Goal: Information Seeking & Learning: Learn about a topic

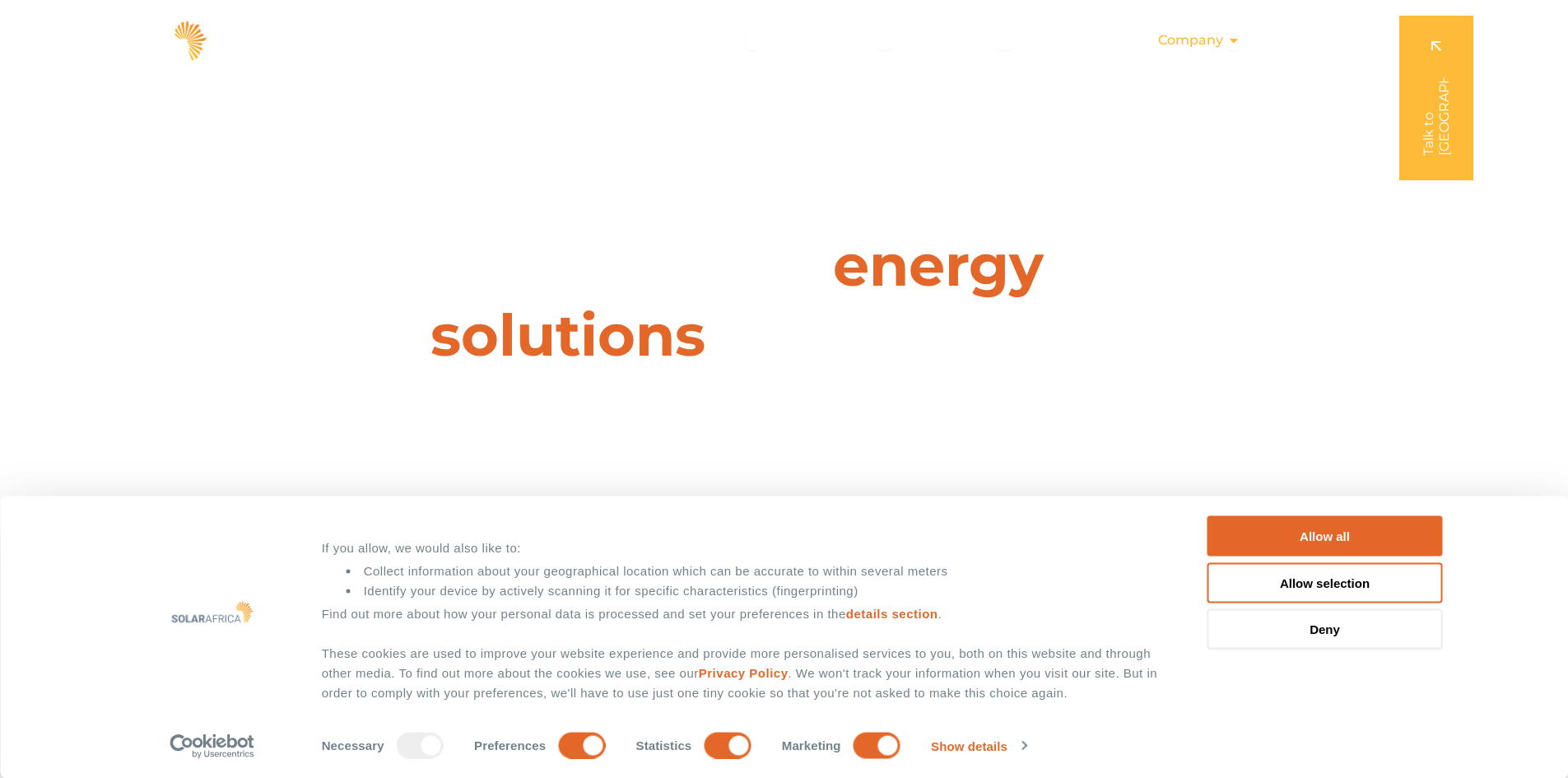
click at [1241, 41] on icon "Menu" at bounding box center [1234, 40] width 13 height 13
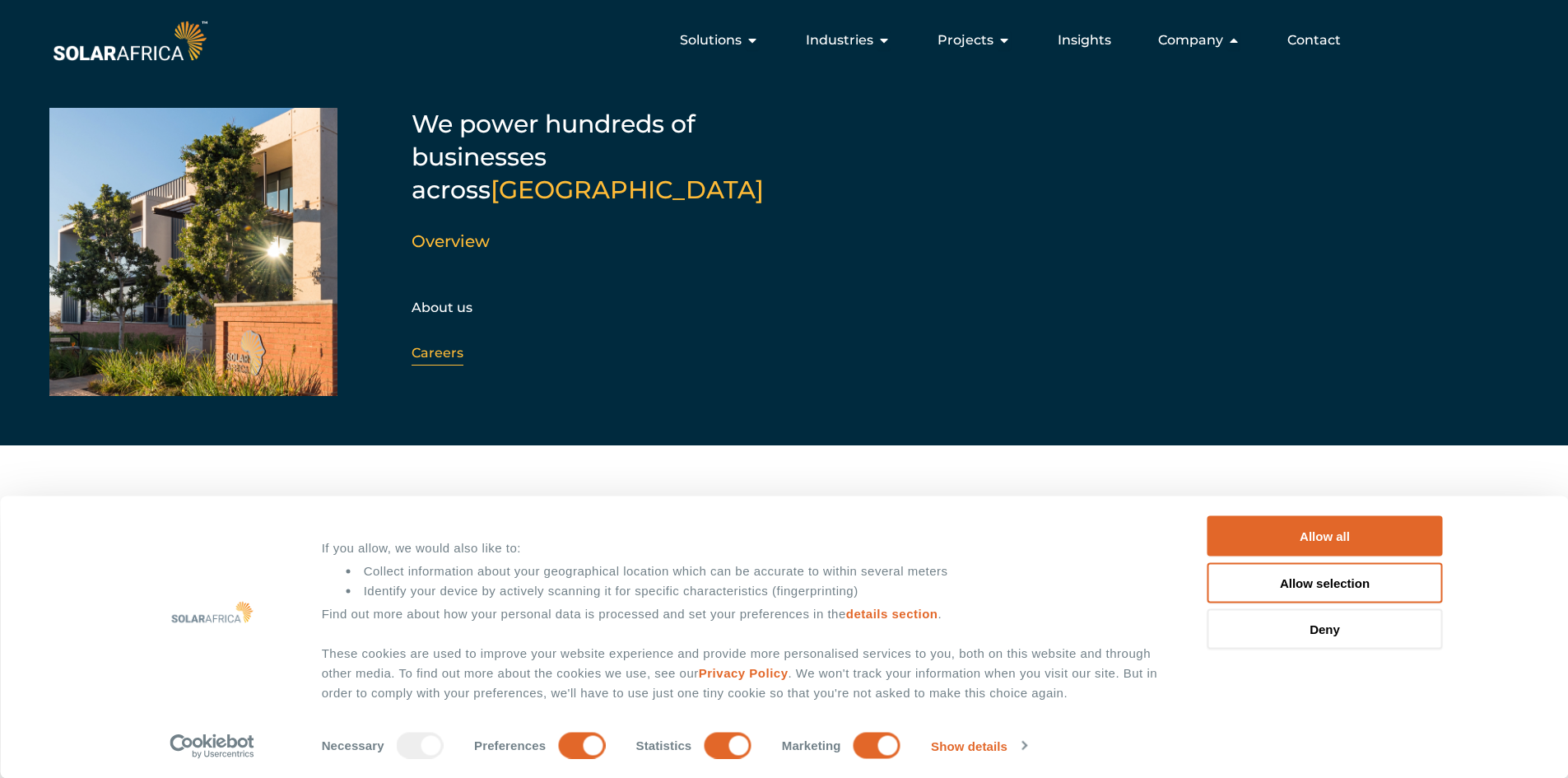
click at [449, 345] on link "Careers" at bounding box center [437, 353] width 52 height 16
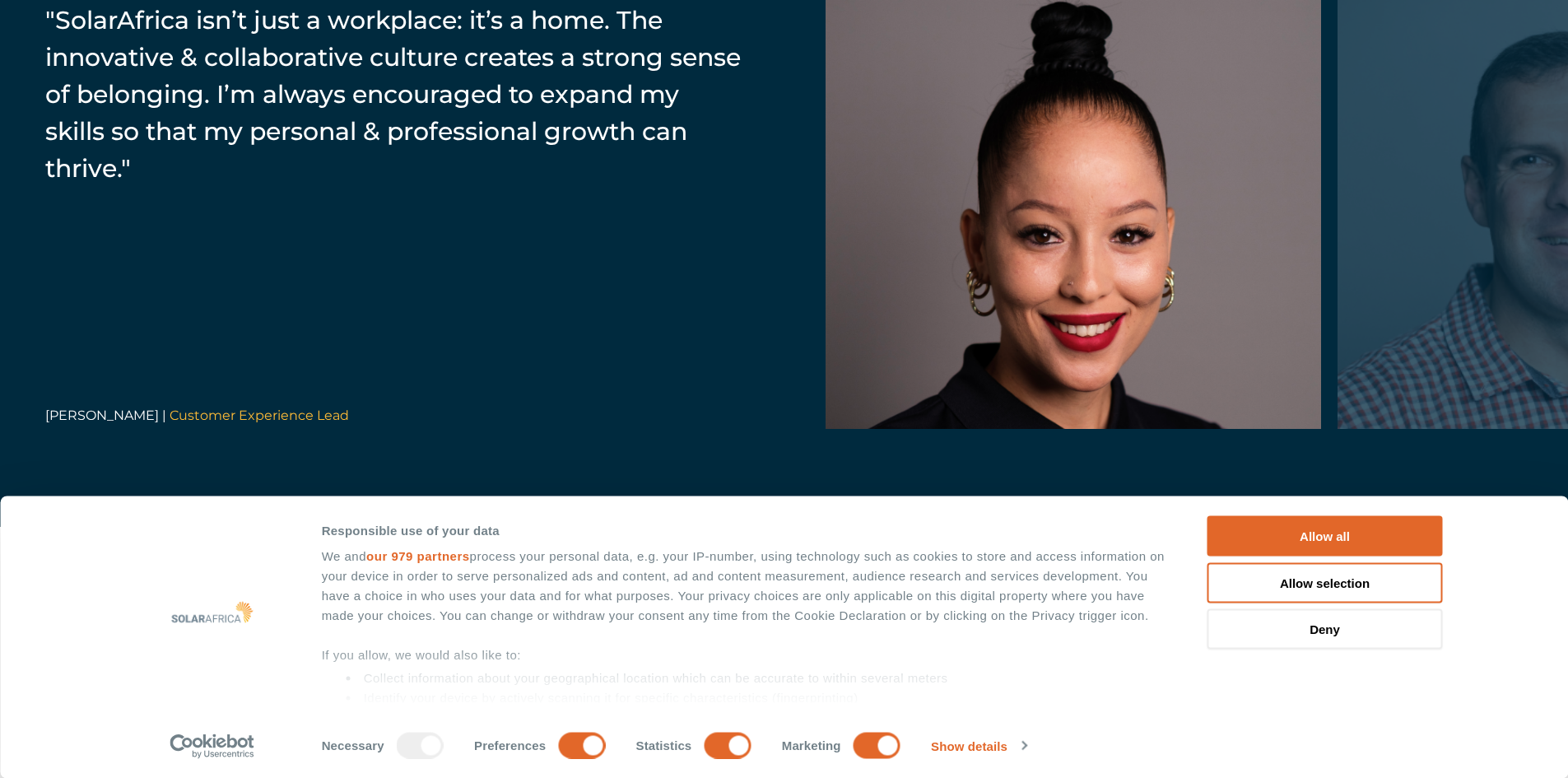
scroll to position [2799, 0]
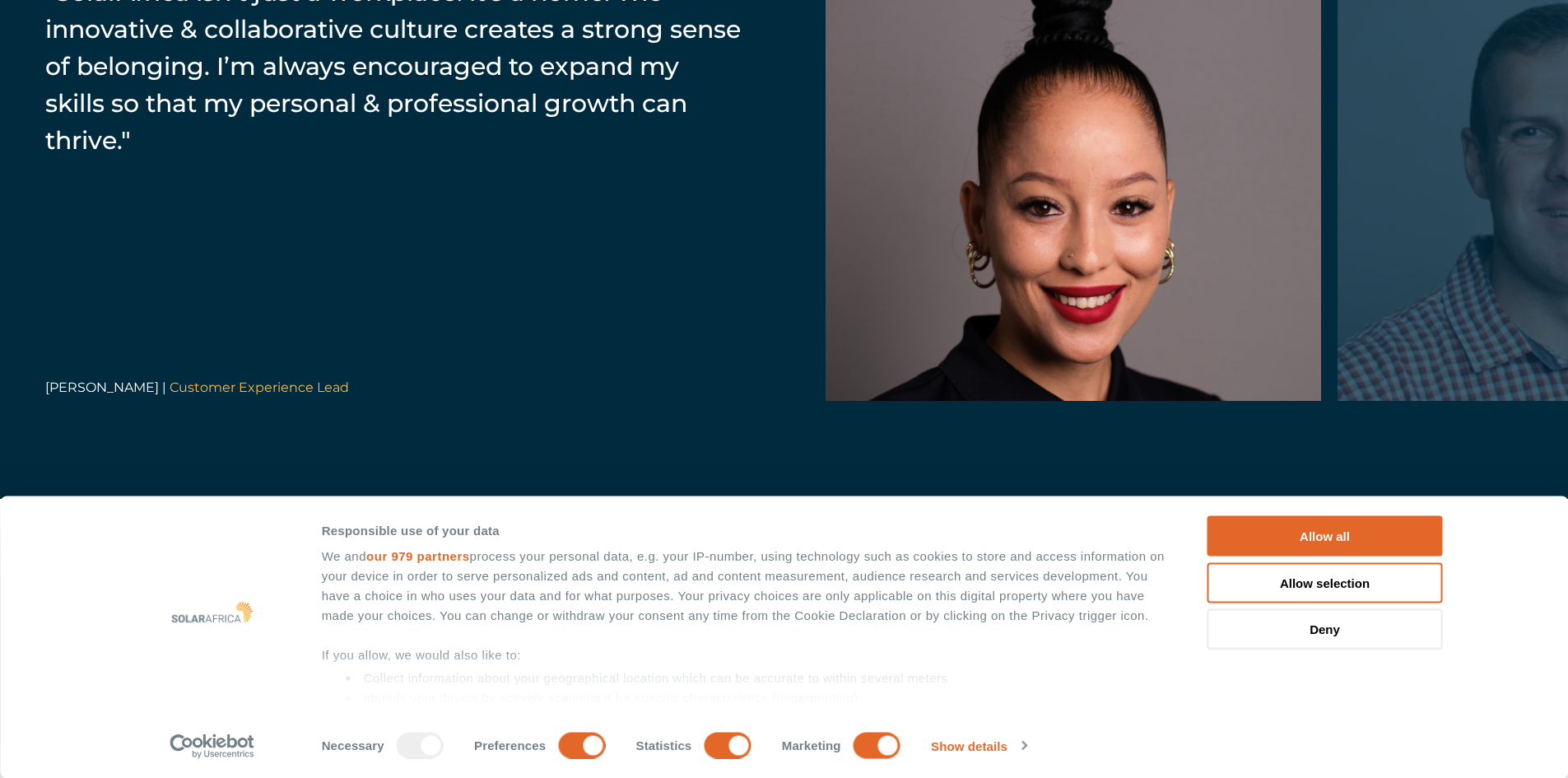
drag, startPoint x: 966, startPoint y: 407, endPoint x: 819, endPoint y: 441, distance: 150.9
click at [819, 441] on div "“Our people-first culture fosters transparency, collaboration, & support, drivi…" at bounding box center [784, 167] width 1568 height 666
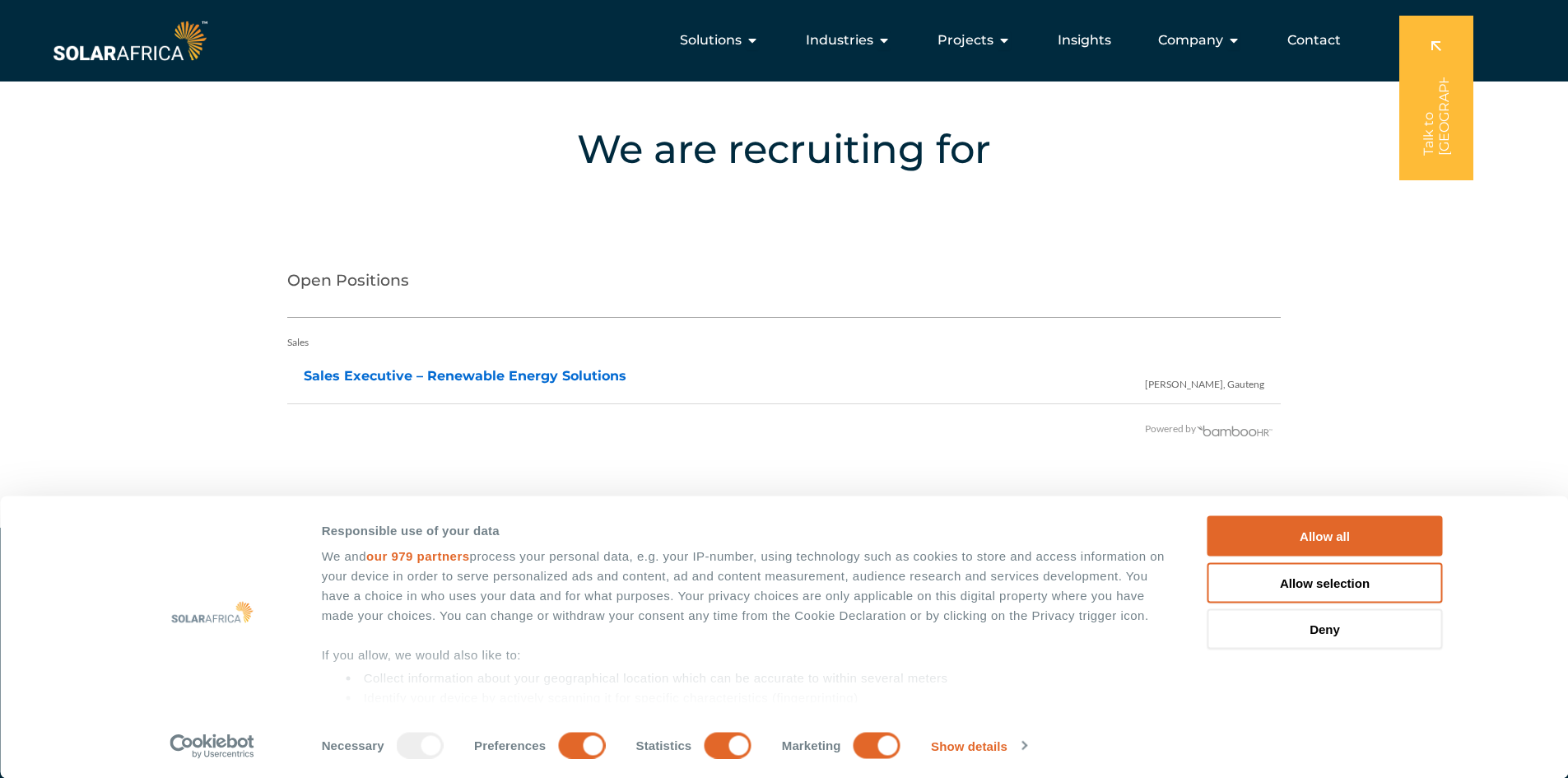
scroll to position [3258, 0]
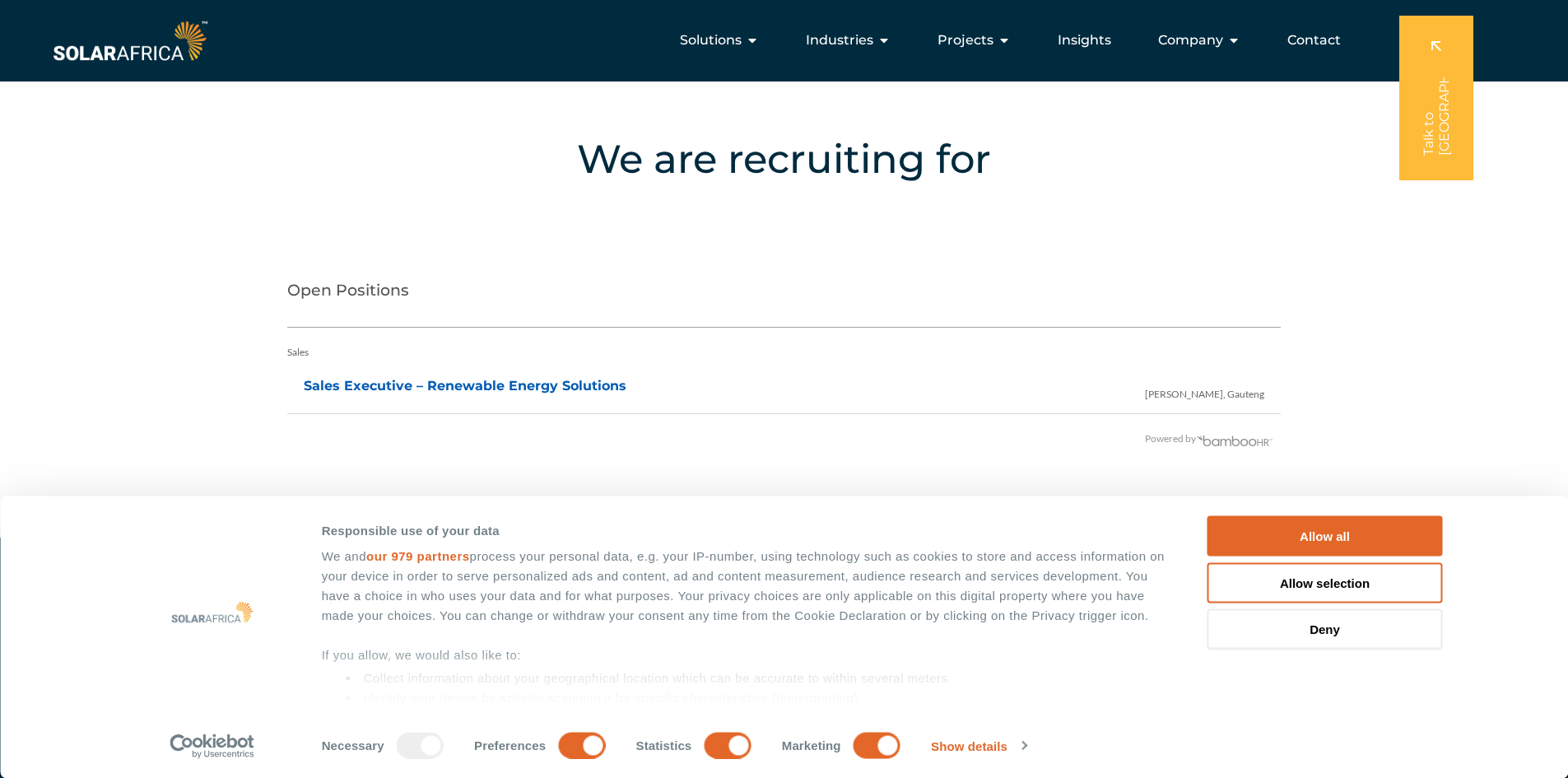
click at [535, 379] on link "Sales Executive – Renewable Energy Solutions" at bounding box center [464, 385] width 322 height 16
